Goal: Task Accomplishment & Management: Use online tool/utility

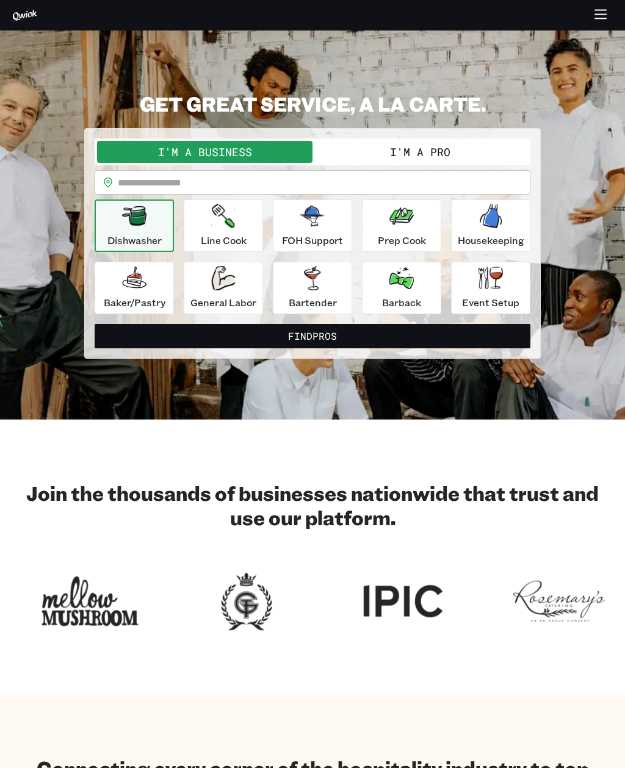
click at [493, 235] on p "Housekeeping" at bounding box center [491, 240] width 67 height 15
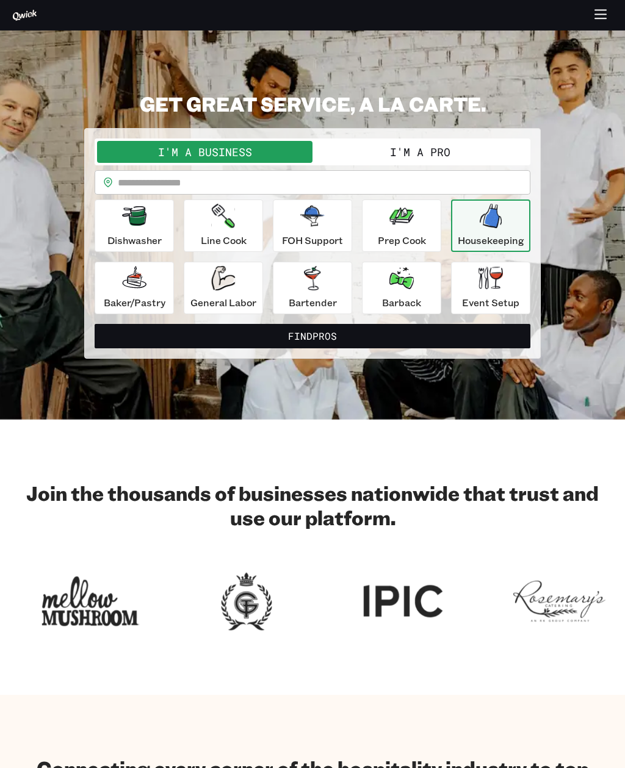
click at [491, 187] on input "text" at bounding box center [324, 182] width 413 height 24
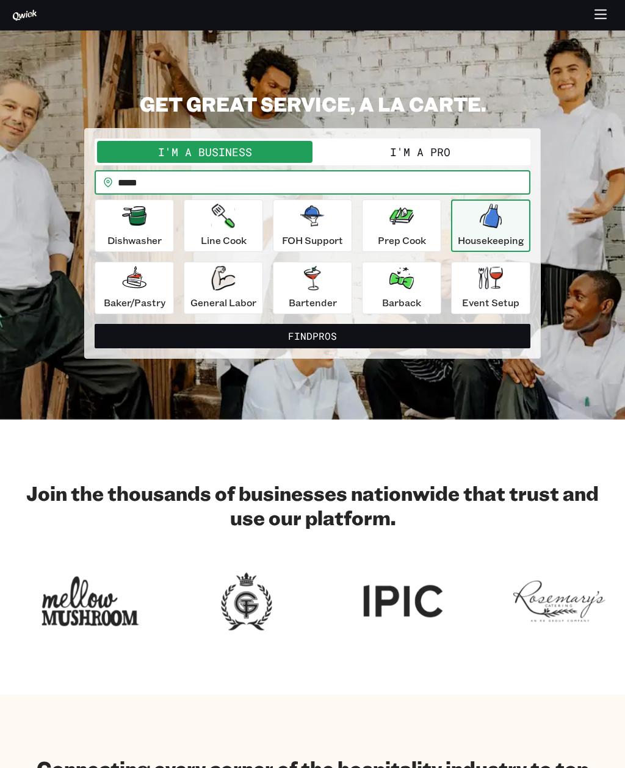
type input "*****"
click at [312, 336] on button "Find Pros" at bounding box center [313, 336] width 436 height 24
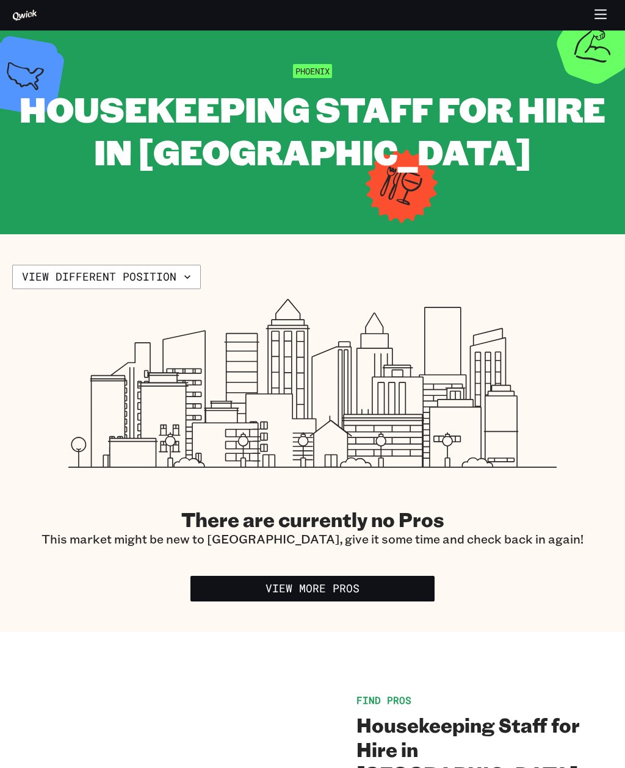
scroll to position [32, 0]
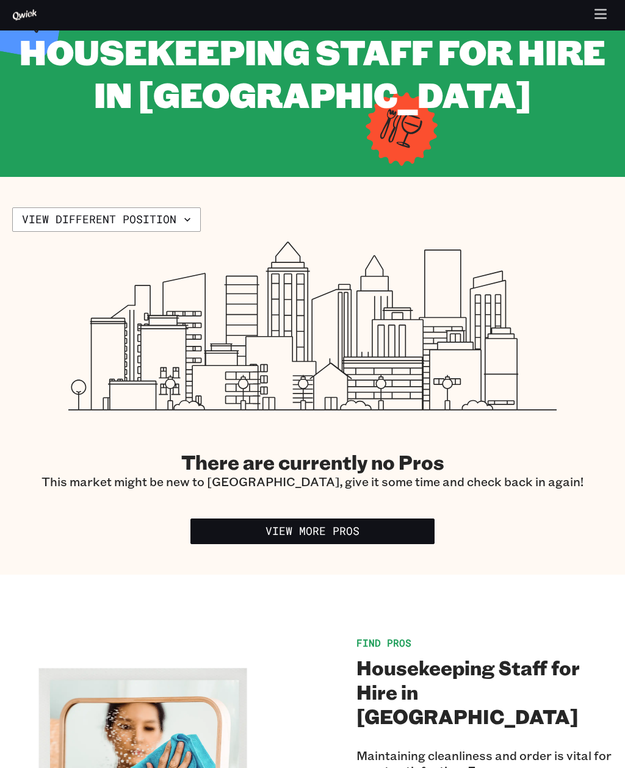
click at [120, 217] on button "View different position" at bounding box center [106, 220] width 189 height 24
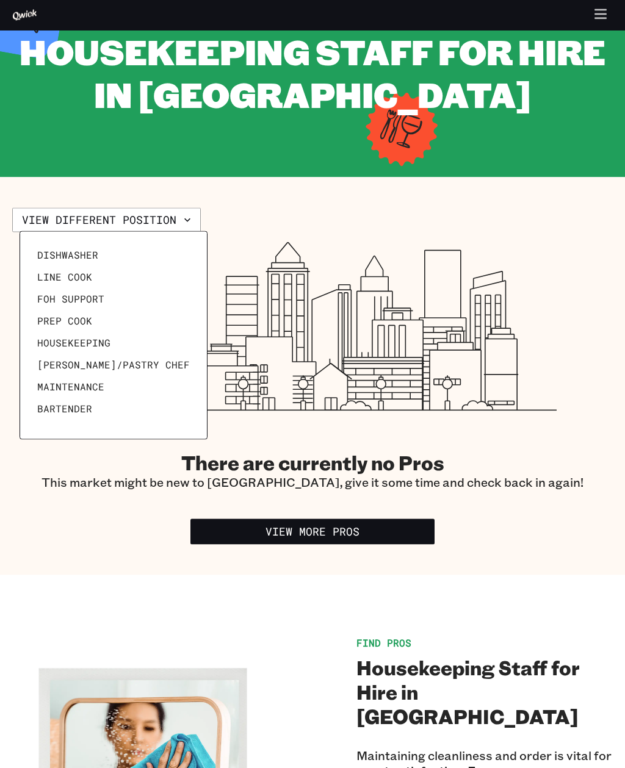
scroll to position [85, 0]
click at [66, 250] on span "Dishwasher" at bounding box center [67, 255] width 61 height 12
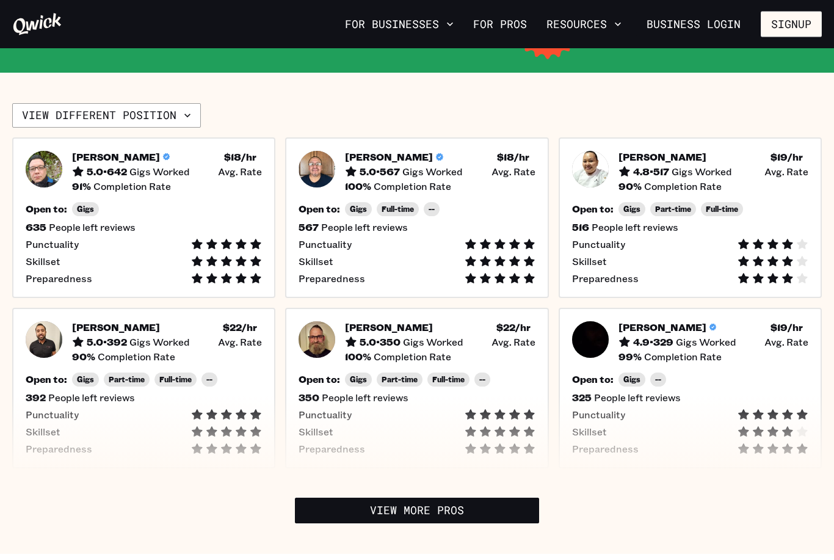
scroll to position [256, 0]
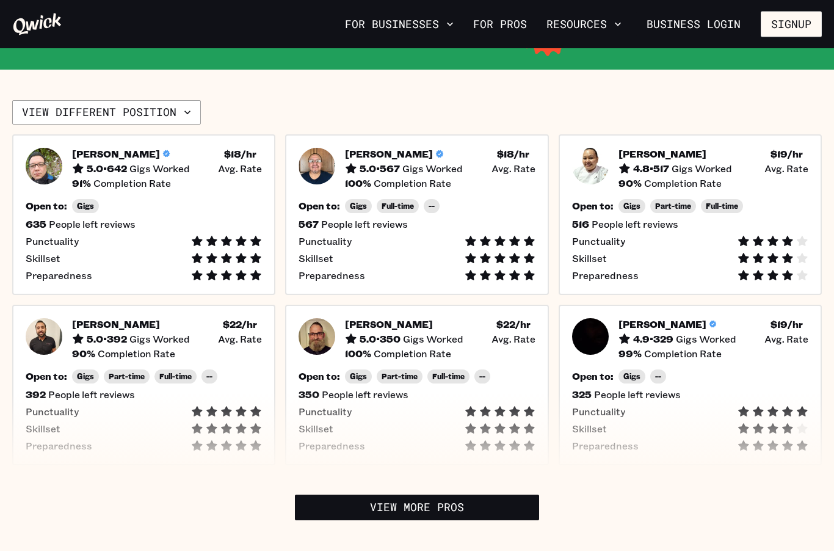
click at [150, 425] on div "Skillset" at bounding box center [144, 429] width 236 height 12
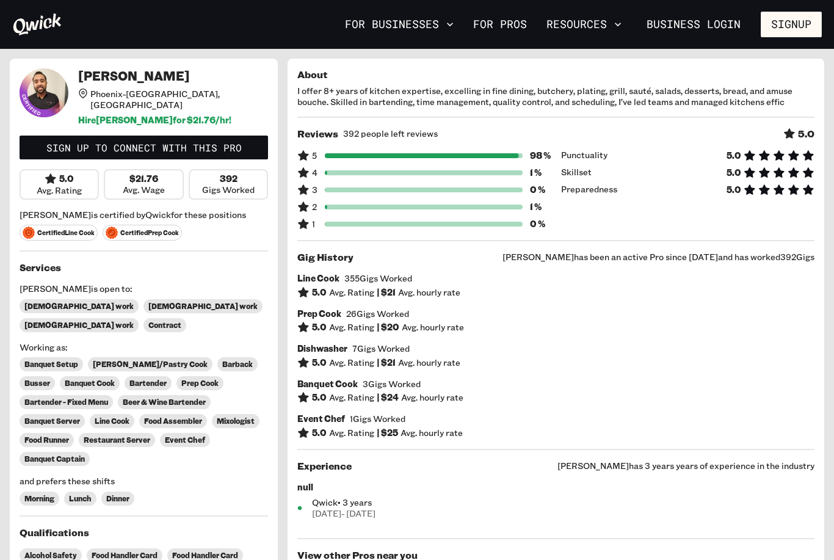
click at [497, 34] on link "For Pros" at bounding box center [499, 24] width 63 height 21
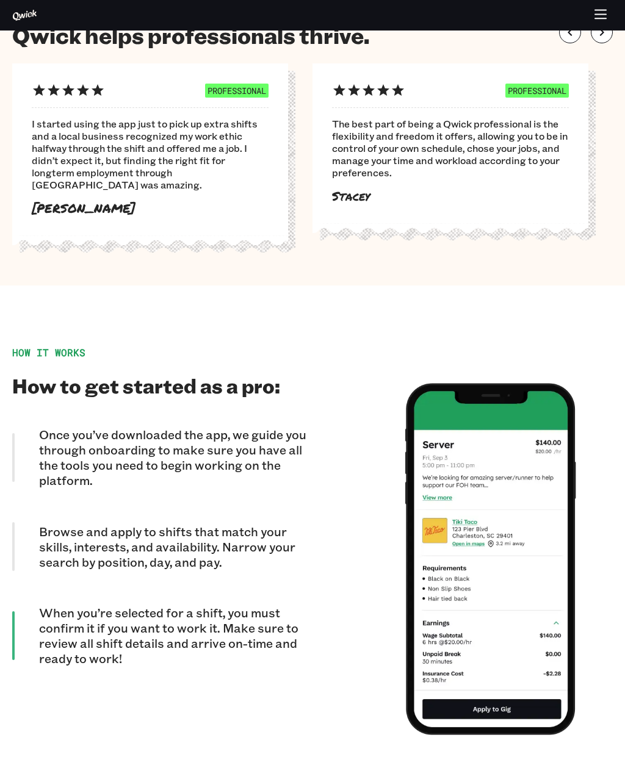
scroll to position [776, 0]
